Goal: Task Accomplishment & Management: Manage account settings

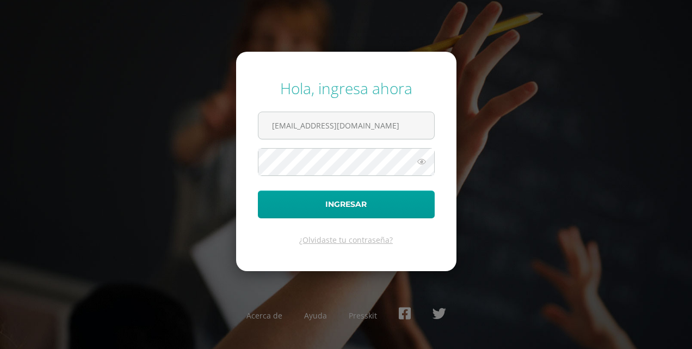
type input "maemorales@gmail.com"
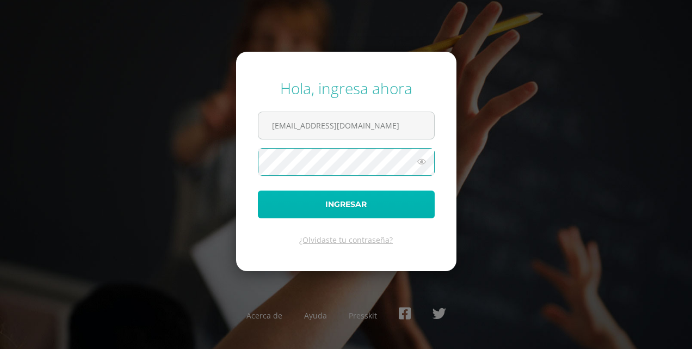
click at [385, 203] on button "Ingresar" at bounding box center [346, 204] width 177 height 28
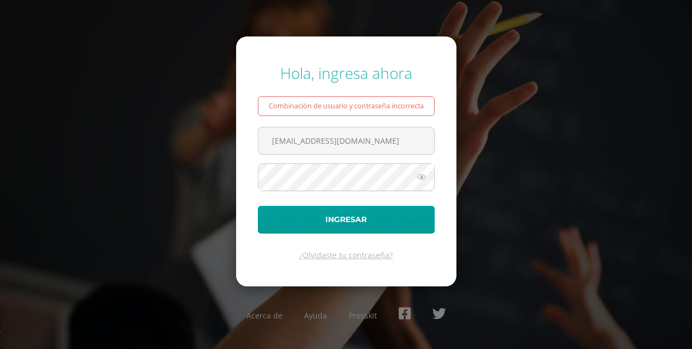
click at [426, 177] on icon at bounding box center [422, 176] width 14 height 13
click at [418, 180] on icon at bounding box center [420, 176] width 15 height 13
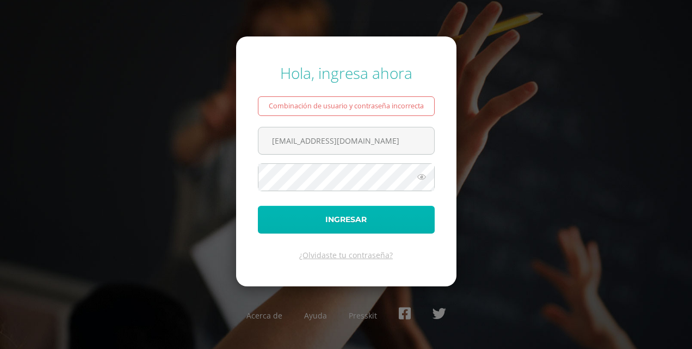
click at [357, 217] on button "Ingresar" at bounding box center [346, 220] width 177 height 28
click at [339, 218] on button "Ingresar" at bounding box center [346, 220] width 177 height 28
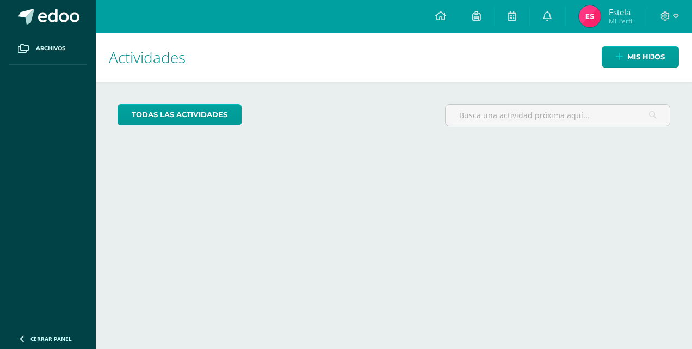
click at [674, 10] on div at bounding box center [669, 16] width 45 height 33
click at [674, 14] on icon at bounding box center [676, 16] width 6 height 10
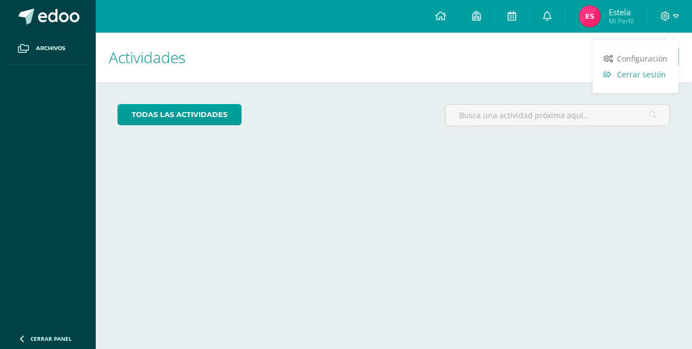
click at [640, 73] on span "Cerrar sesión" at bounding box center [641, 74] width 49 height 10
